Goal: Task Accomplishment & Management: Manage account settings

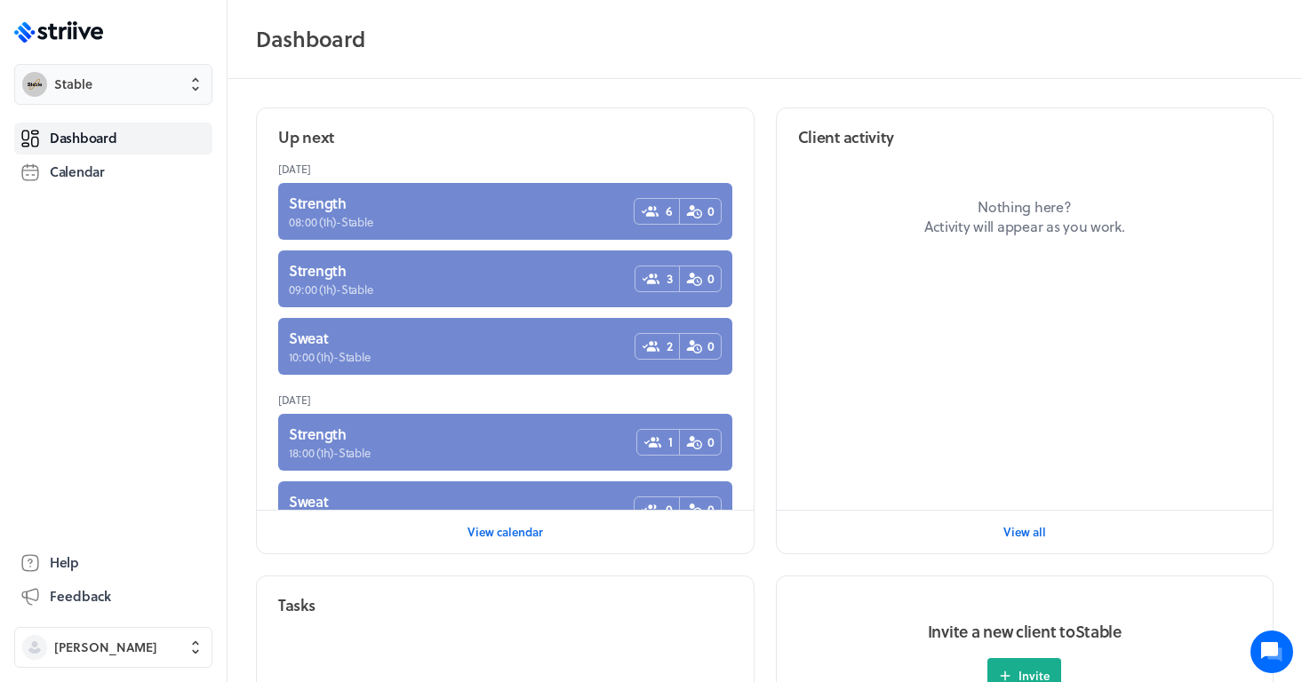
click at [154, 92] on span "Stable" at bounding box center [129, 85] width 150 height 18
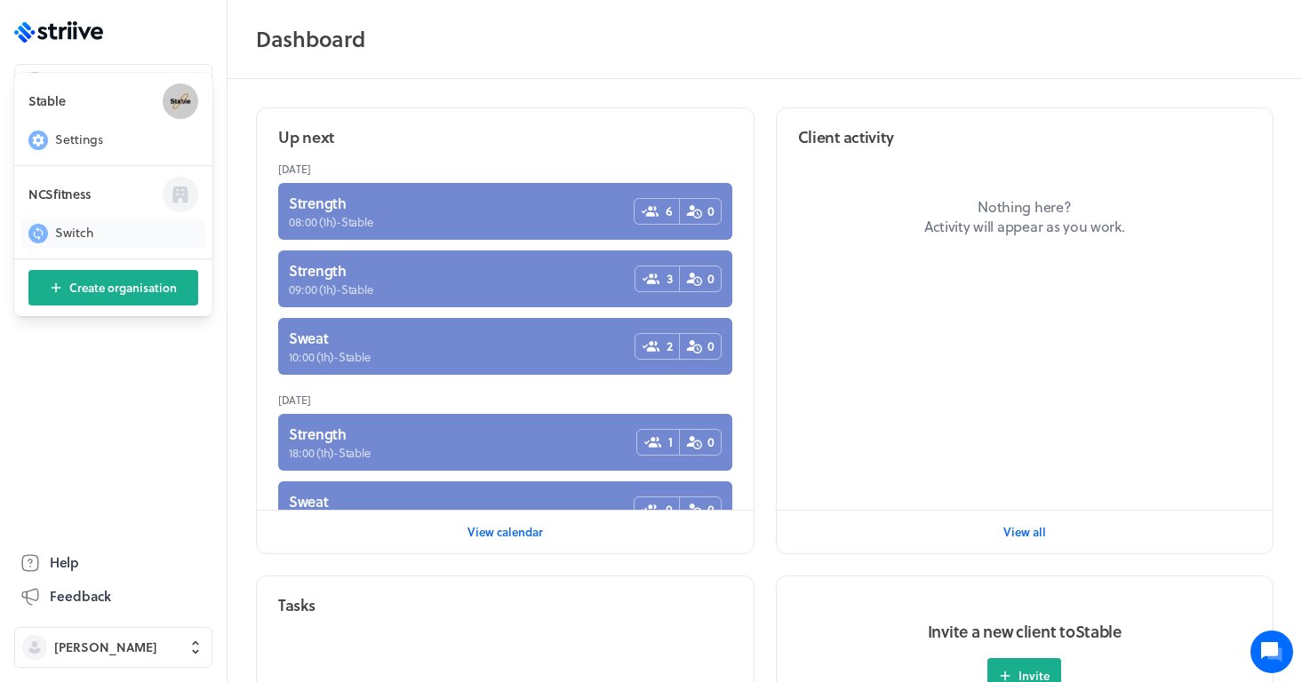
click at [60, 236] on span "Switch" at bounding box center [74, 233] width 38 height 18
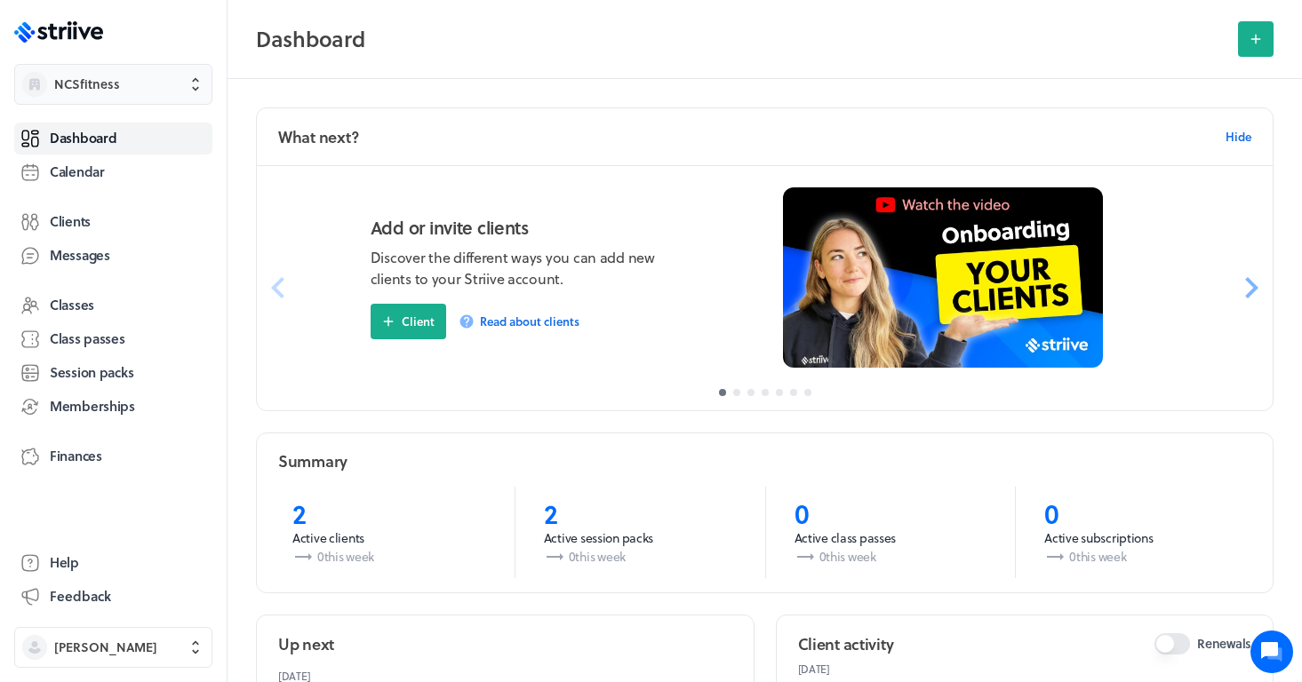
click at [115, 91] on span "NCSfitness" at bounding box center [87, 85] width 66 height 18
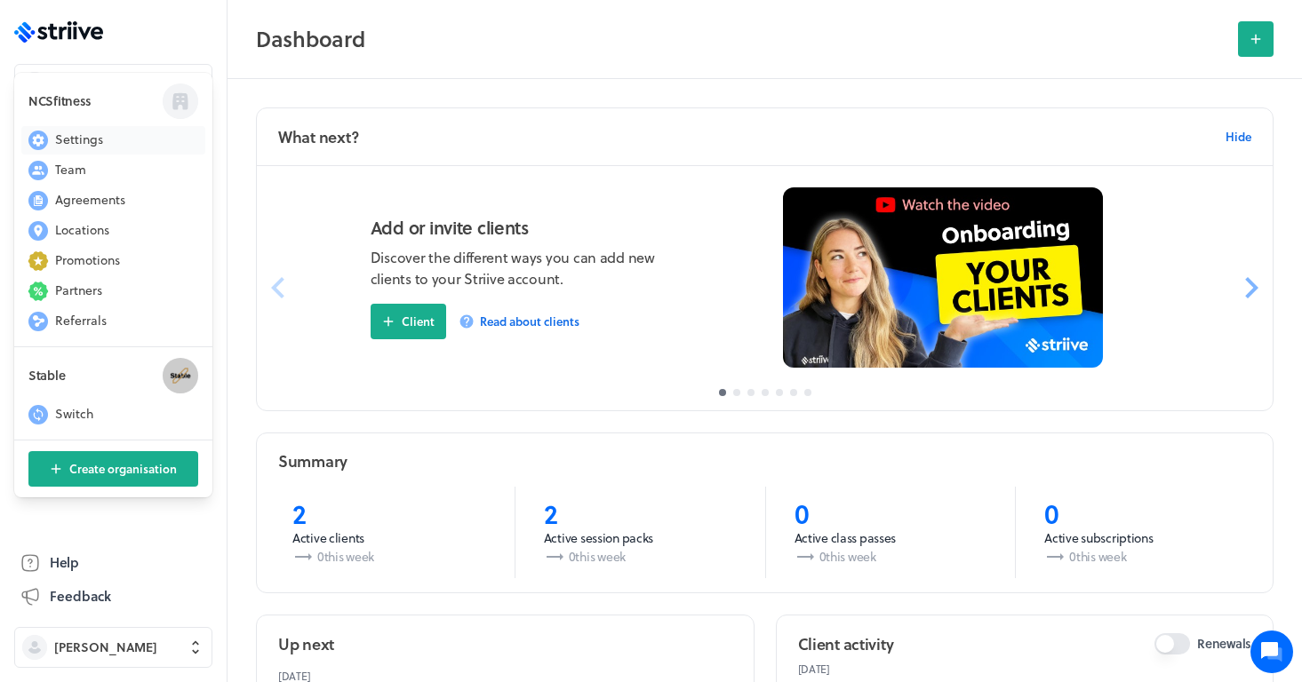
click at [75, 136] on span "Settings" at bounding box center [79, 140] width 48 height 18
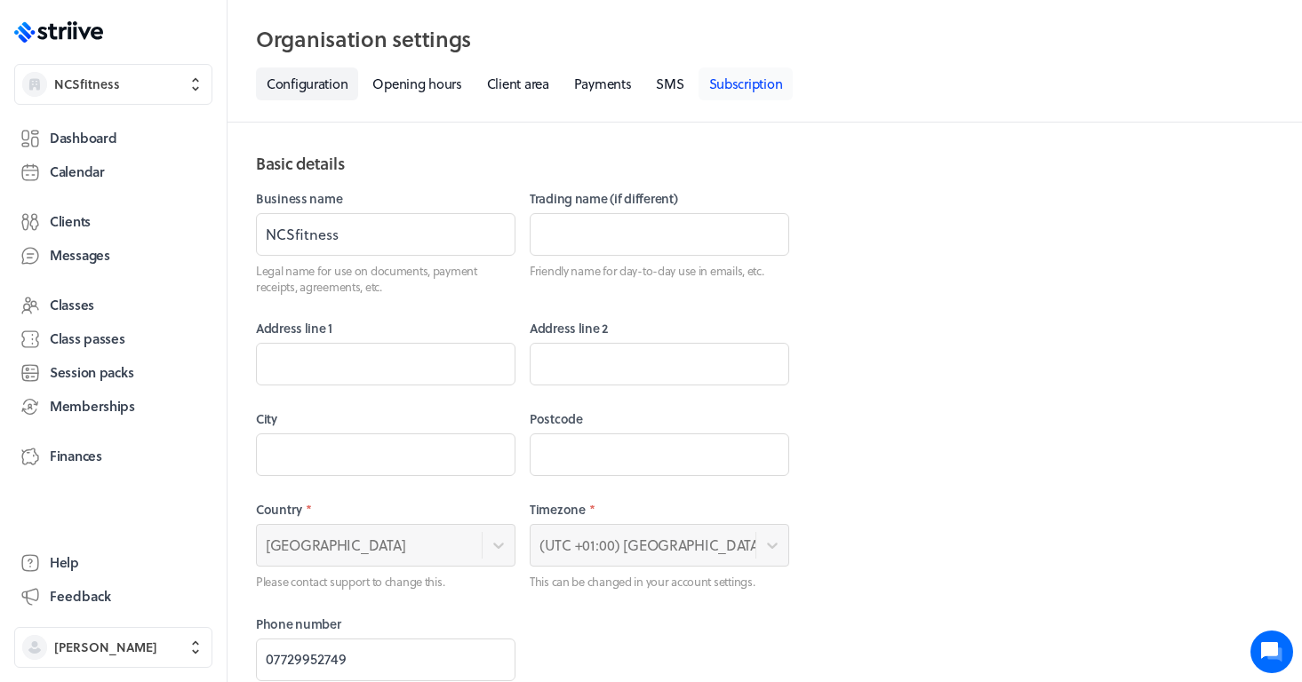
click at [763, 86] on link "Subscription" at bounding box center [745, 84] width 95 height 33
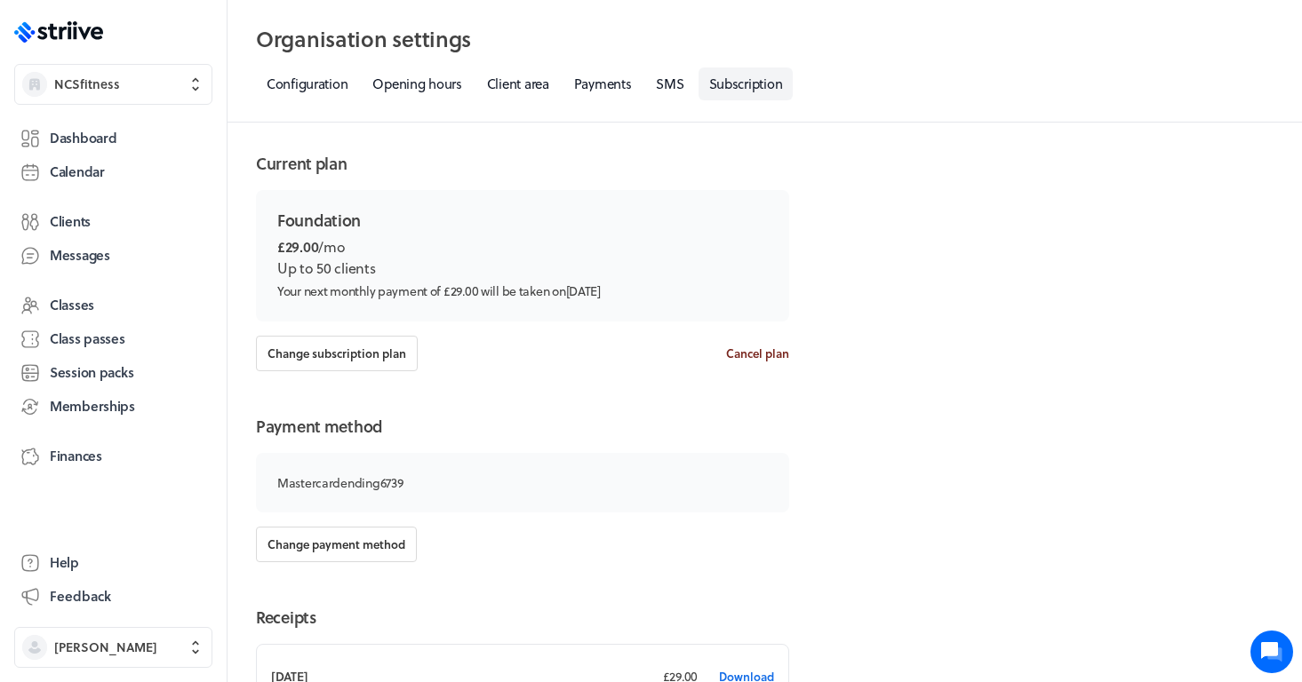
click at [733, 350] on span "Cancel plan" at bounding box center [757, 354] width 63 height 16
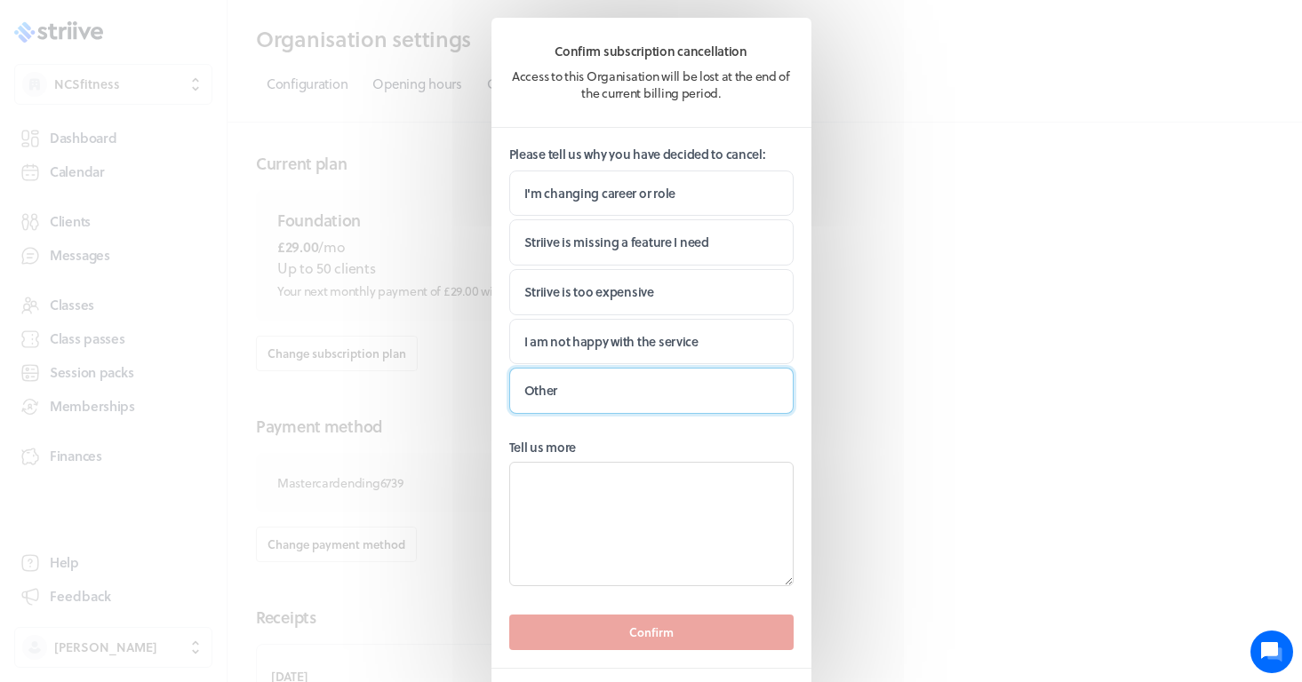
click at [610, 377] on label "Other" at bounding box center [651, 391] width 284 height 46
click at [0, 0] on input "Other" at bounding box center [0, 0] width 0 height 0
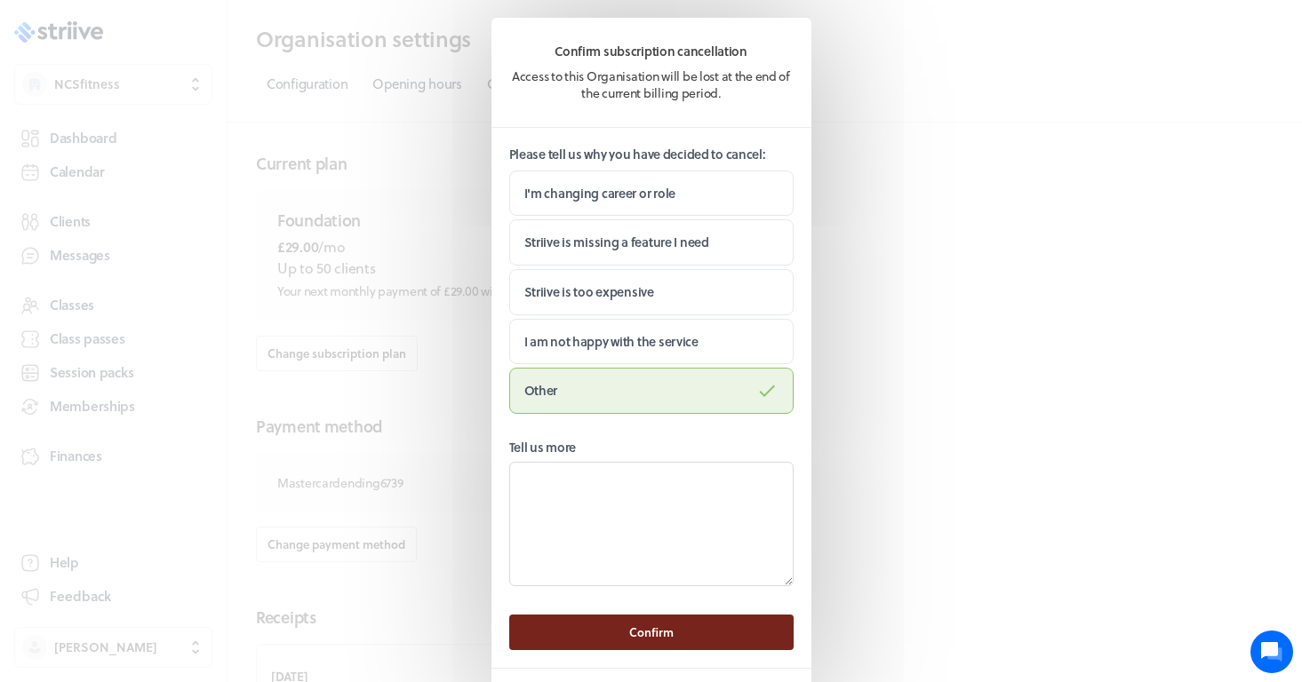
click at [674, 629] on button "Confirm" at bounding box center [651, 633] width 284 height 36
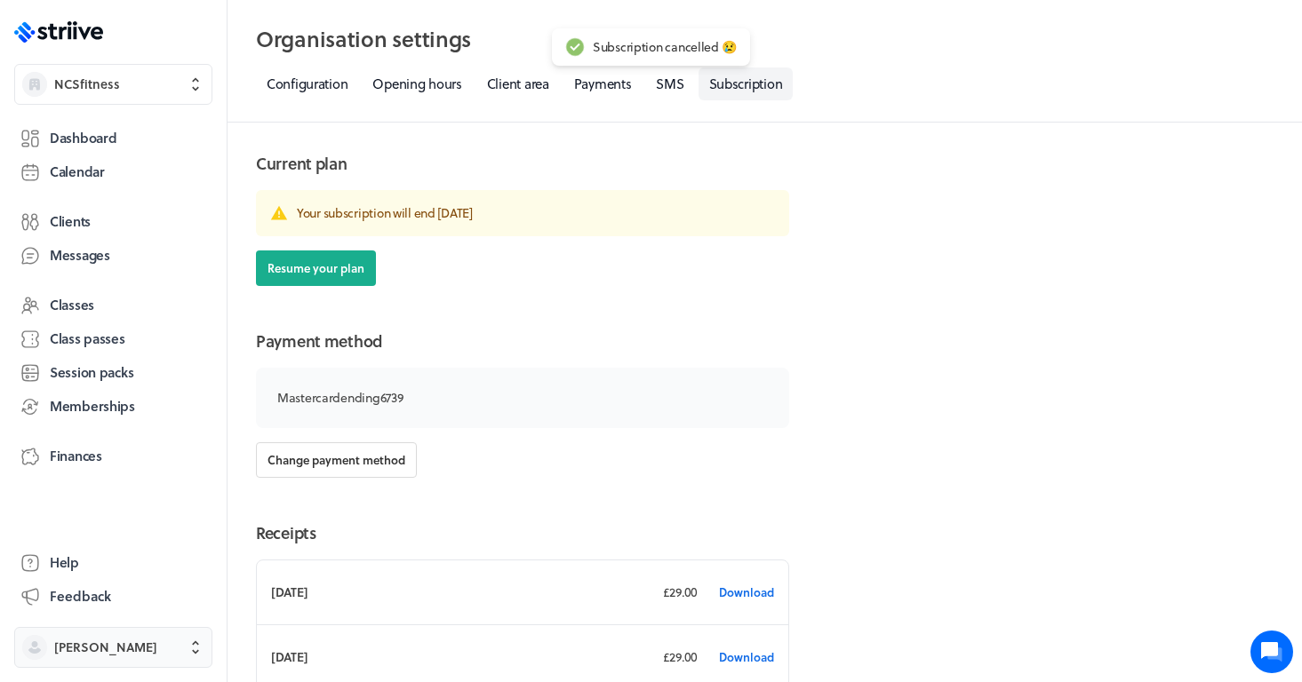
click at [97, 637] on button "[PERSON_NAME]" at bounding box center [113, 647] width 198 height 41
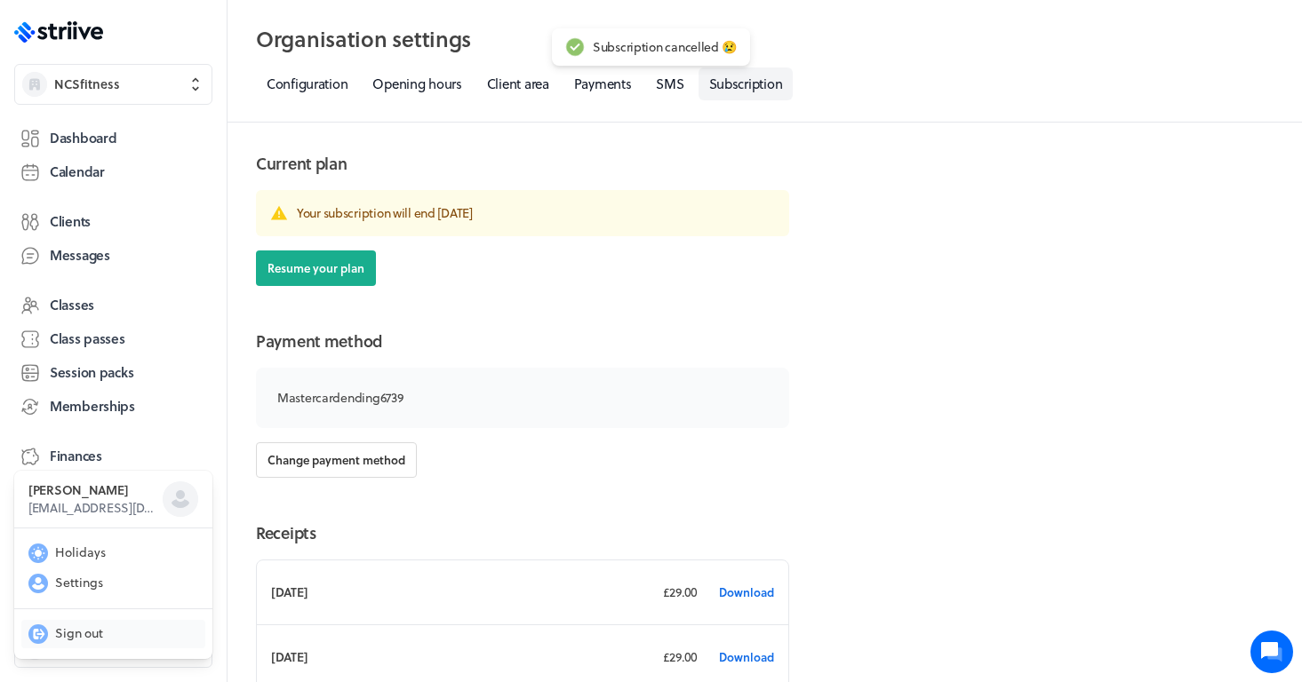
click at [69, 627] on span "Sign out" at bounding box center [79, 634] width 48 height 18
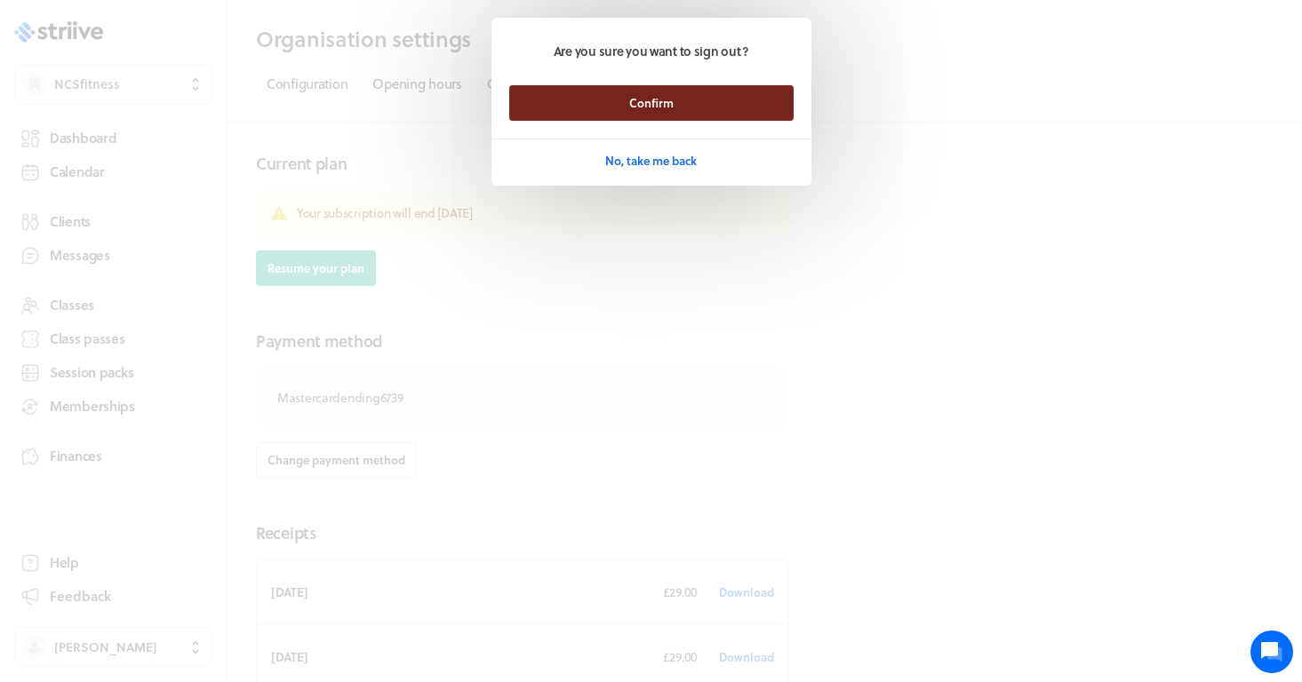
click at [728, 106] on button "Confirm" at bounding box center [651, 103] width 284 height 36
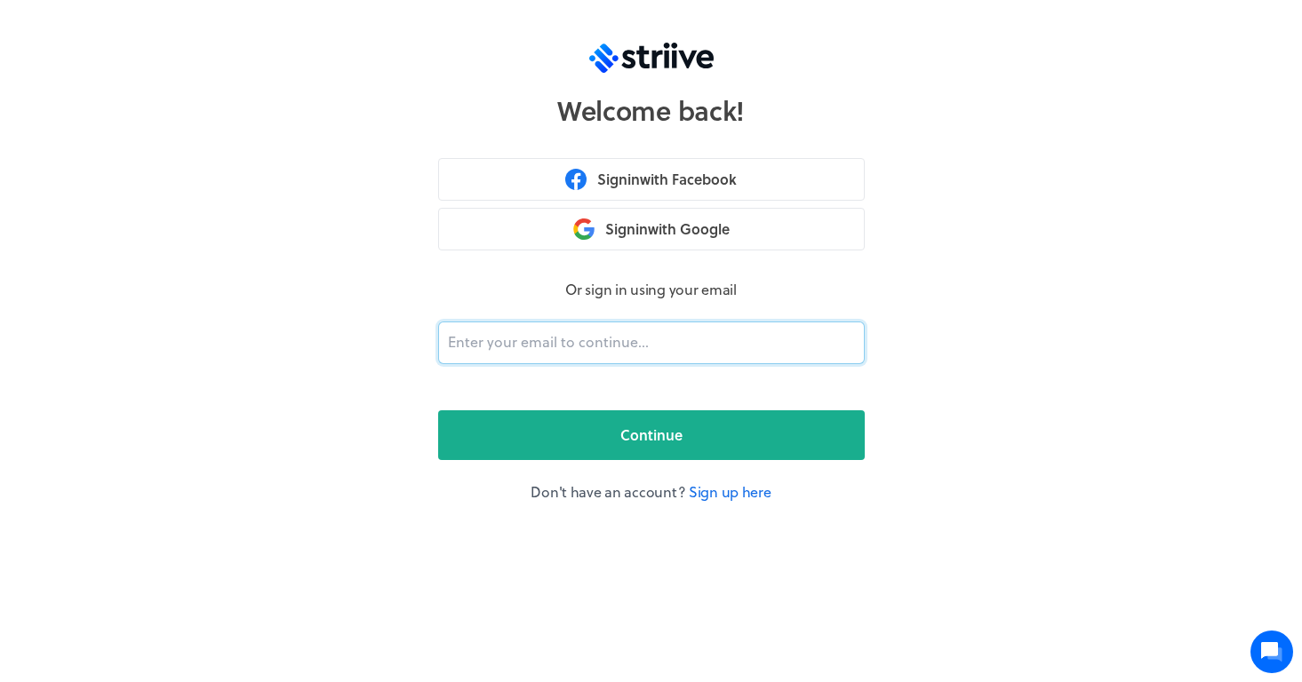
click at [514, 345] on input "email" at bounding box center [651, 343] width 426 height 43
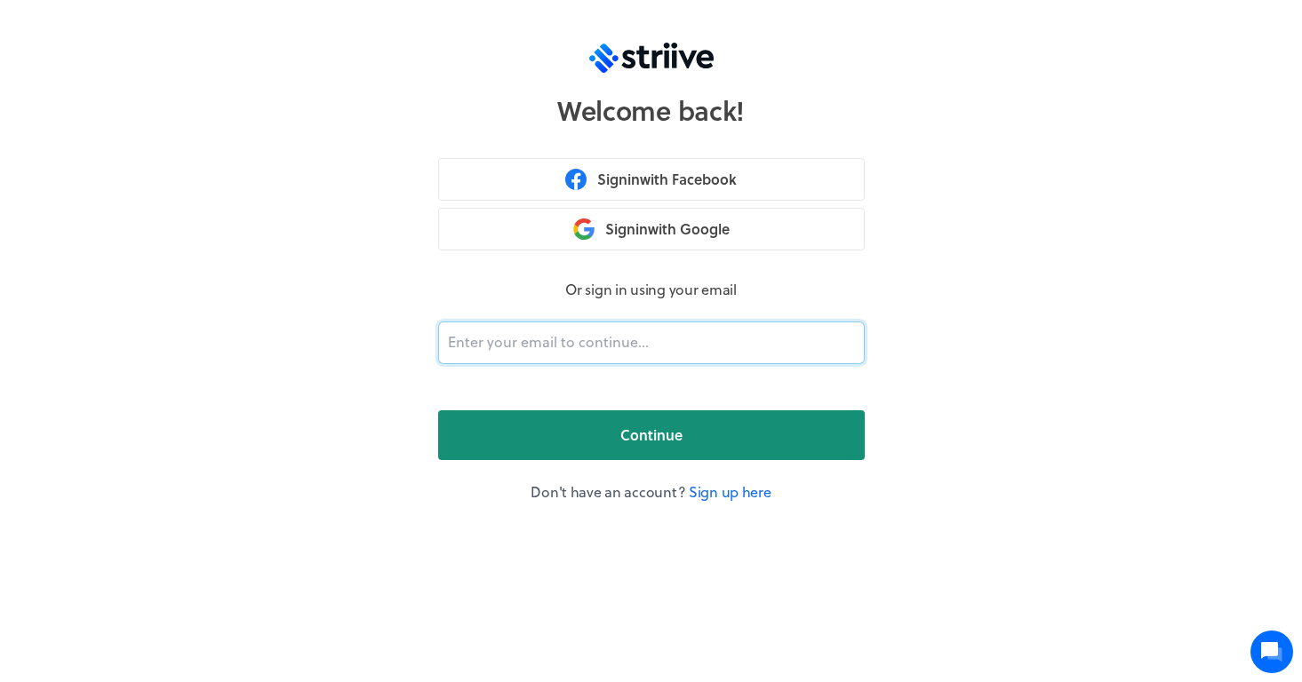
type input "garau.michela@gmail.com"
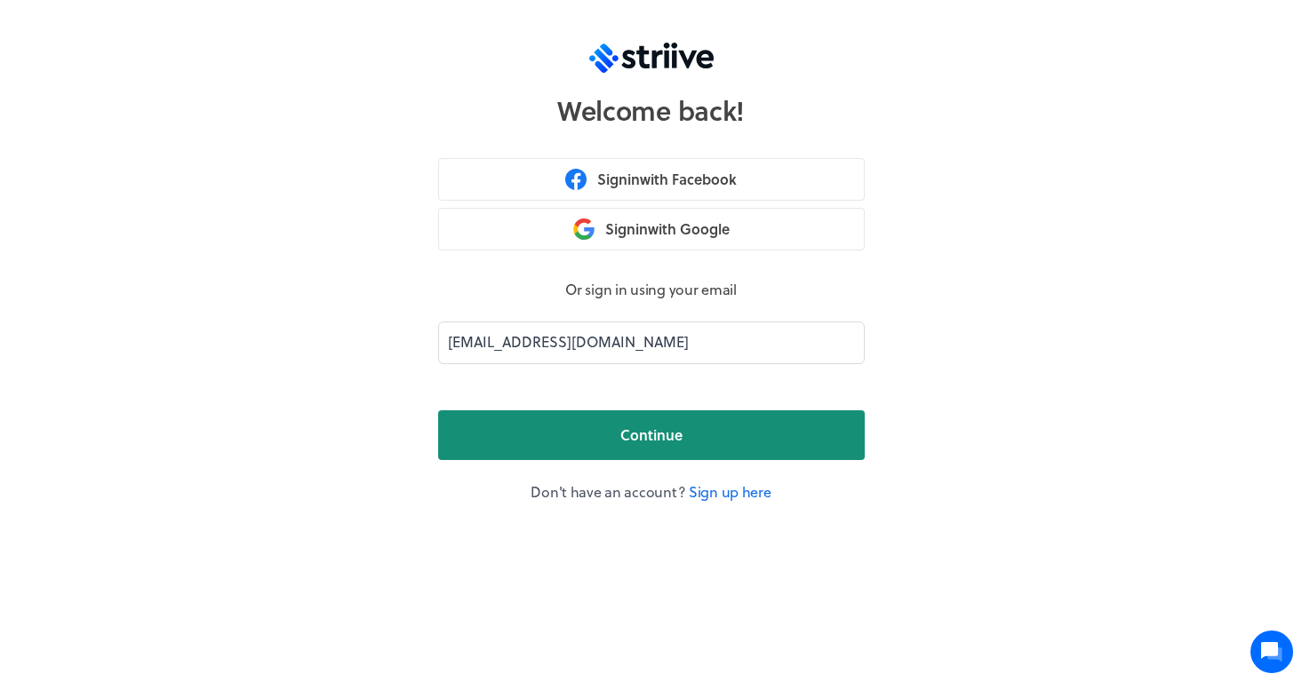
click at [538, 441] on button "Continue" at bounding box center [651, 435] width 426 height 50
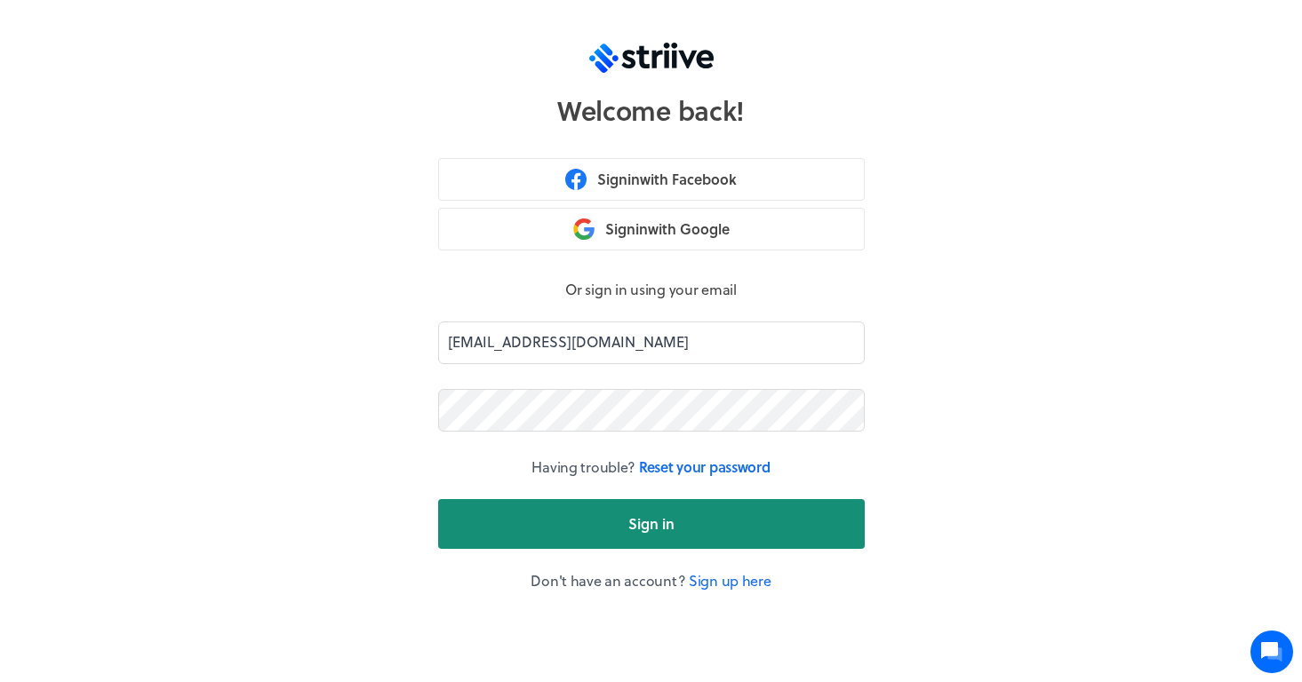
click at [554, 522] on button "Sign in" at bounding box center [651, 524] width 426 height 50
